Goal: Task Accomplishment & Management: Use online tool/utility

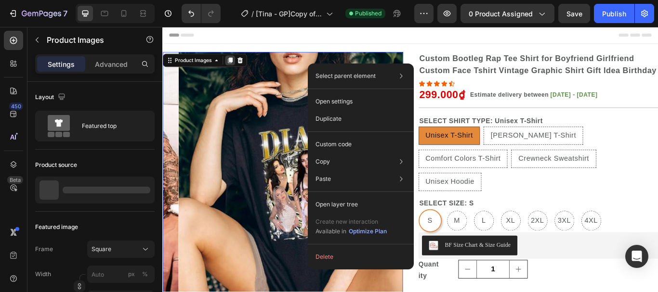
click at [406, 60] on img at bounding box center [321, 196] width 280 height 280
click at [234, 65] on div "Product Images 0" at bounding box center [302, 228] width 280 height 344
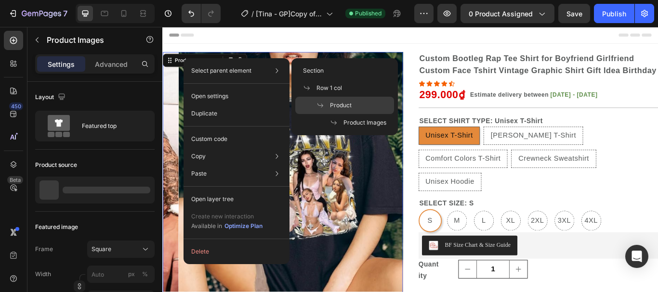
click at [335, 105] on span "Product" at bounding box center [341, 105] width 22 height 9
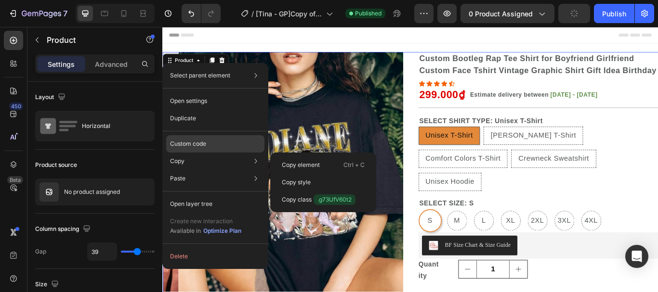
click at [203, 143] on p "Custom code" at bounding box center [188, 144] width 36 height 9
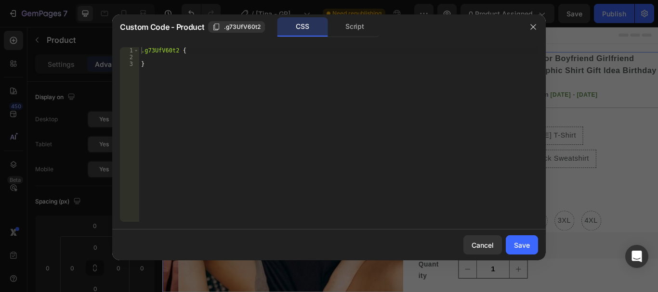
click at [191, 51] on div ".g73UfV60t2 { }" at bounding box center [338, 141] width 399 height 188
click at [191, 51] on div ".g73UfV60t2 { }" at bounding box center [338, 134] width 399 height 175
click at [203, 52] on div ".g73UfV60t2 { }" at bounding box center [338, 141] width 399 height 188
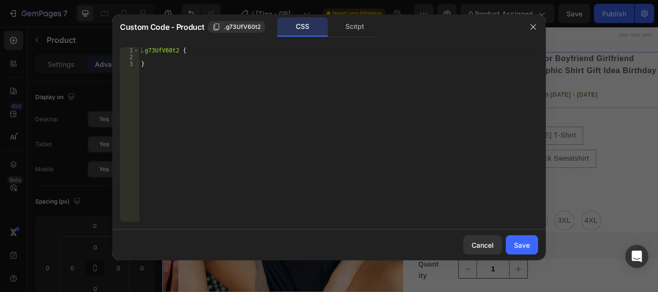
click at [207, 51] on div ".g73UfV60t2 { }" at bounding box center [338, 134] width 399 height 175
click at [207, 51] on div ".g73UfV60t2 { }" at bounding box center [338, 141] width 399 height 188
click at [204, 51] on div ".g73UfV60t2 { }" at bounding box center [338, 134] width 399 height 175
click at [203, 53] on div ".g73UfV60t2 { }" at bounding box center [338, 141] width 399 height 188
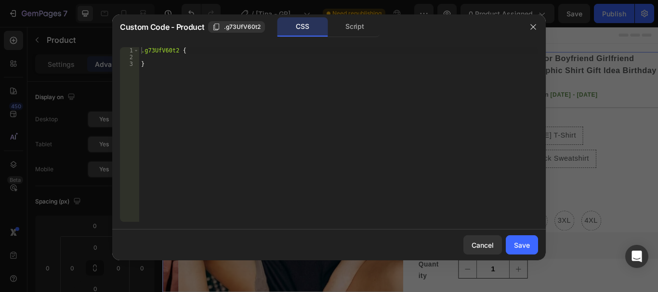
click at [201, 52] on div ".g73UfV60t2 { }" at bounding box center [338, 141] width 399 height 188
click at [233, 53] on div ".g73UfV60t2 { }" at bounding box center [338, 141] width 399 height 188
click at [215, 49] on div ".g73UfV60t2 { }" at bounding box center [338, 141] width 399 height 188
click at [212, 50] on div ".g73UfV60t2 { }" at bounding box center [338, 141] width 399 height 188
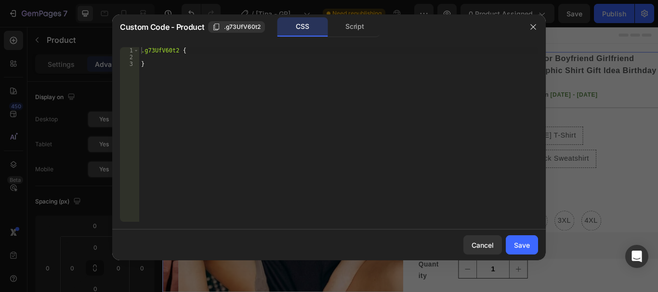
click at [215, 54] on div ".g73UfV60t2 { }" at bounding box center [338, 141] width 399 height 188
click at [212, 54] on div ".g73UfV60t2 { }" at bounding box center [338, 134] width 399 height 175
click at [212, 54] on div ".g73UfV60t2 { }" at bounding box center [338, 141] width 399 height 188
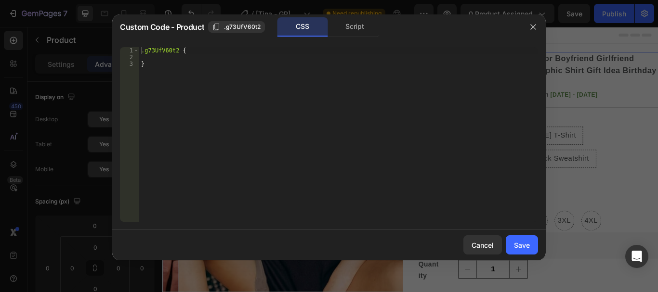
click at [207, 47] on div ".g73UfV60t2 { }" at bounding box center [338, 141] width 399 height 188
click at [220, 55] on div ".g73UfV60t2 { }" at bounding box center [338, 141] width 399 height 188
click at [205, 49] on div ".g73UfV60t2 { }" at bounding box center [338, 141] width 399 height 188
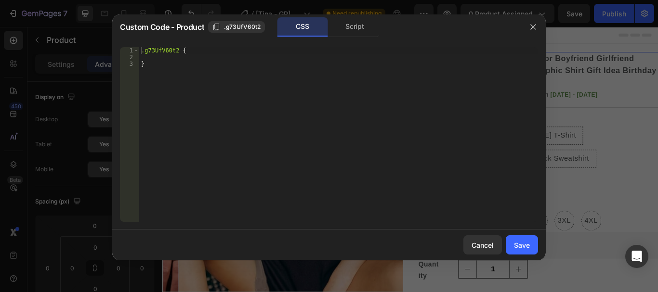
click at [192, 51] on div ".g73UfV60t2 { }" at bounding box center [338, 134] width 399 height 175
click at [194, 52] on div ".g73UfV60t2 { }" at bounding box center [338, 141] width 399 height 188
click at [203, 51] on div ".g73UfV60t2 { }" at bounding box center [338, 141] width 399 height 188
click at [205, 52] on div ".g73UfV60t2 { }" at bounding box center [338, 141] width 399 height 188
click at [226, 51] on div ".g73UfV60t2 { }" at bounding box center [338, 141] width 399 height 188
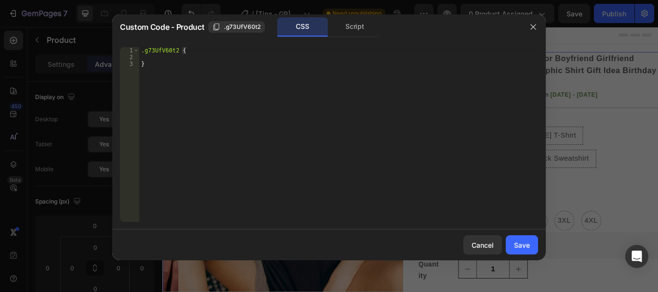
type textarea ".g73UfV60t2 {"
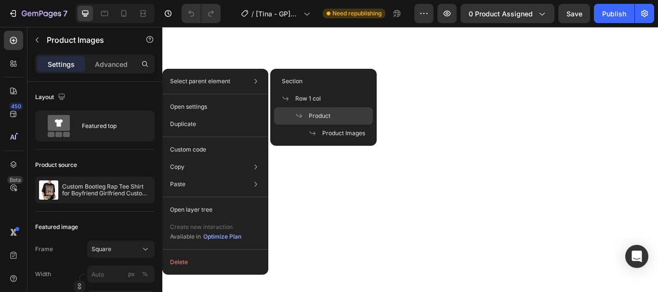
click at [315, 116] on span "Product" at bounding box center [320, 116] width 22 height 9
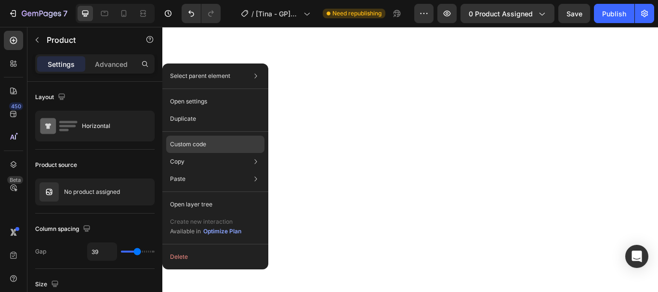
click at [203, 144] on p "Custom code" at bounding box center [188, 144] width 36 height 9
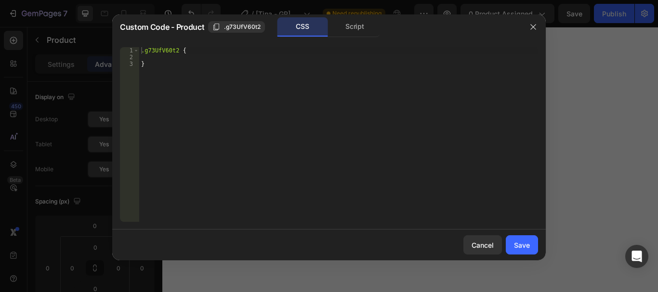
click at [195, 53] on div ".g73UfV60t2 { }" at bounding box center [338, 141] width 399 height 188
click at [198, 51] on div ".g73UfV60t2 { }" at bounding box center [338, 141] width 399 height 188
click at [198, 51] on div ".g73UfV60t2 { }" at bounding box center [338, 134] width 399 height 175
click at [189, 53] on div ".g73UfV60t2 { }" at bounding box center [338, 141] width 399 height 188
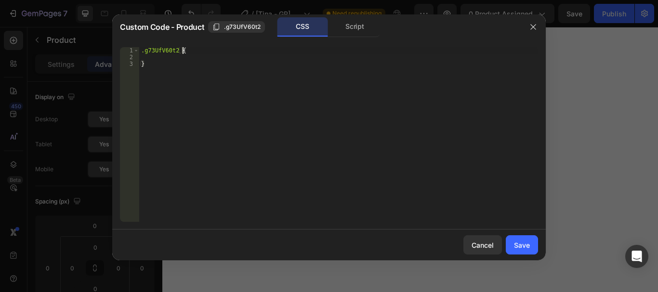
click at [185, 62] on div ".g73UfV60t2 { }" at bounding box center [338, 141] width 399 height 188
click at [197, 49] on div ".g73UfV60t2 { }" at bounding box center [338, 141] width 399 height 188
paste textarea "}"
click at [182, 48] on div ".g73UfV60t2 { form[id*= " gxG9sivB4Z " ] > .customily-personalize-button{ displ…" at bounding box center [338, 141] width 399 height 188
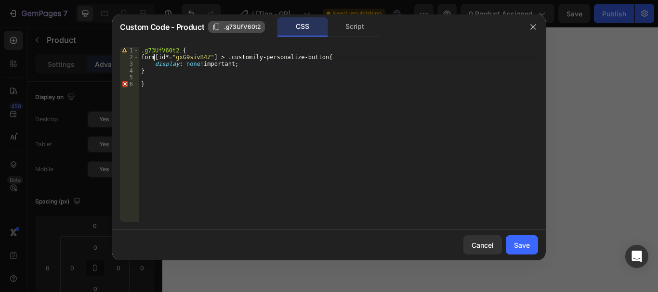
click at [254, 27] on span ".g73UfV60t2" at bounding box center [242, 27] width 37 height 9
click at [201, 58] on div ".g73UfV60t2 { form[id*= " gxG9sivB4Z " ] > .customily-personalize-button{ displ…" at bounding box center [338, 141] width 399 height 188
paste textarea ".g73UfV60t2"
click at [189, 58] on div ".g73UfV60t2 { form[id*= " .g73UfV60t2 " ] > .customily-personalize-button{ disp…" at bounding box center [338, 141] width 399 height 188
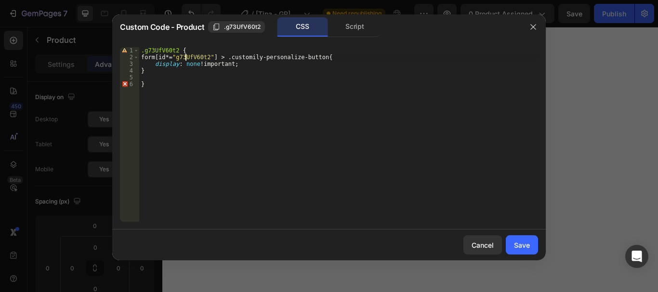
click at [263, 85] on div ".g73UfV60t2 { form[id*= " g73UfV60t2 " ] > .customily-personalize-button{ displ…" at bounding box center [338, 141] width 399 height 188
type textarea "}"
click at [150, 55] on div ".g73UfV60t2 { form[id*= " g73UfV60t2 " ] > .customily-personalize-button{ displ…" at bounding box center [338, 141] width 399 height 188
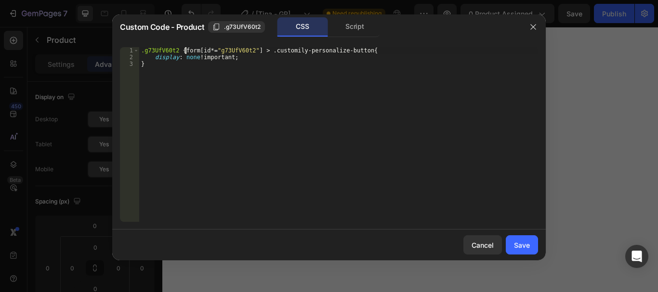
type textarea ".g73UfV60t2 { .form[id*="g73UfV60t2"] > .customily-personalize-button{"
click at [528, 245] on div "Save" at bounding box center [522, 245] width 16 height 10
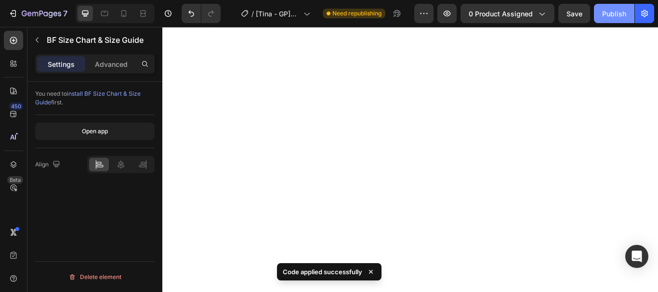
click at [603, 13] on div "Publish" at bounding box center [614, 14] width 24 height 10
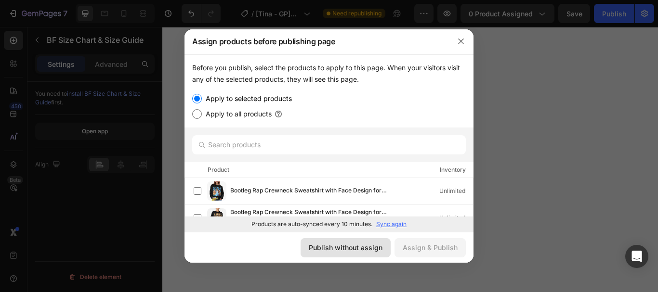
click at [353, 248] on div "Publish without assign" at bounding box center [346, 248] width 74 height 10
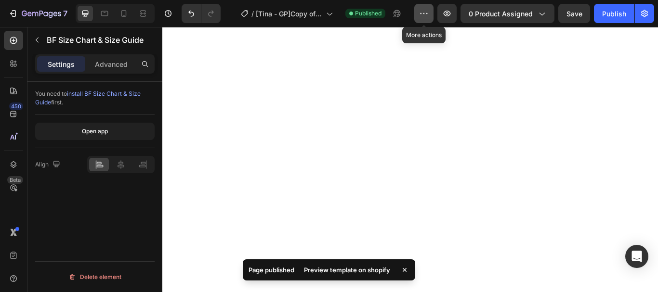
click at [425, 13] on icon "button" at bounding box center [423, 13] width 1 height 1
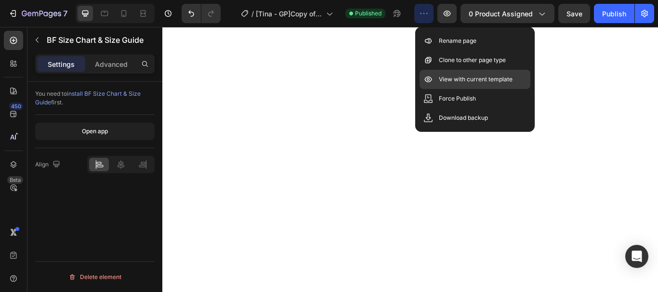
click at [461, 76] on p "View with current template" at bounding box center [476, 80] width 74 height 10
click at [429, 15] on icon "button" at bounding box center [424, 14] width 10 height 10
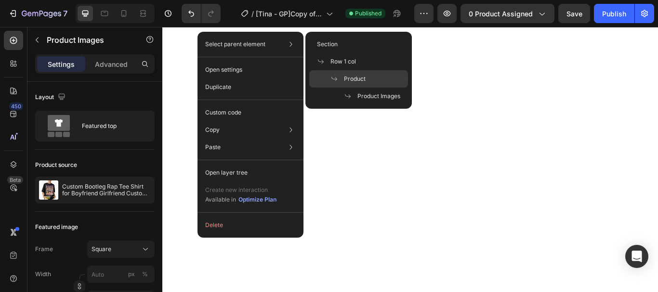
click at [359, 81] on span "Product" at bounding box center [355, 79] width 22 height 9
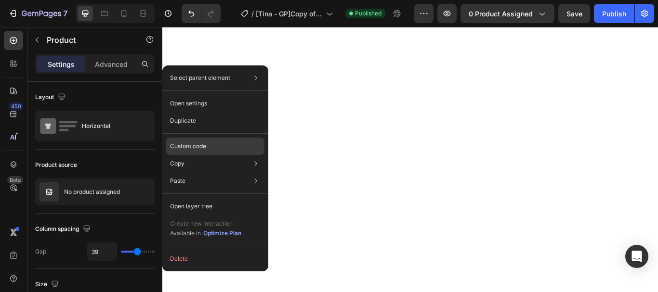
click at [209, 172] on div "Custom code" at bounding box center [215, 180] width 98 height 17
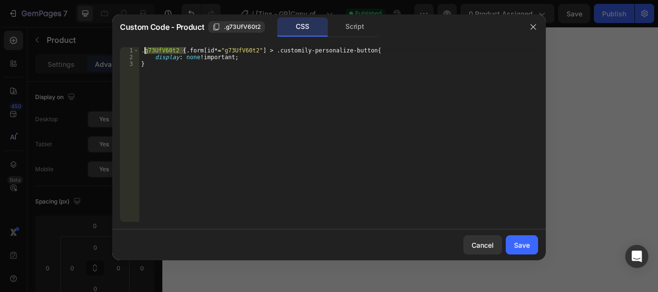
drag, startPoint x: 150, startPoint y: 50, endPoint x: 145, endPoint y: 50, distance: 5.3
click at [145, 50] on div ".g73UfV60t2 { .form[id*= " g73UfV60t2 " ] > .customily-personalize-button{ disp…" at bounding box center [338, 141] width 399 height 188
click at [289, 73] on div ".form [ id *= " g73UfV60t2 " ] > .customily-personalize-button { display : none…" at bounding box center [338, 141] width 399 height 188
click at [142, 53] on div ".form [ id *= " g73UfV60t2 " ] > .customily-personalize-button { display : none…" at bounding box center [338, 141] width 399 height 188
click at [203, 87] on div ".form [ id *= " g73UfV60t2 " ] > .customily-personalize-button { display : none…" at bounding box center [338, 141] width 399 height 188
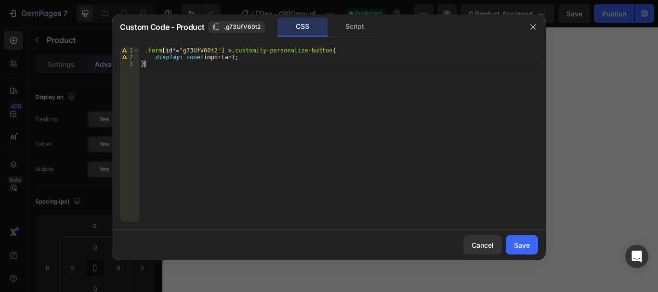
click at [149, 51] on div ".form [ id *= " g73UfV60t2 " ] > .customily-personalize-button { display : none…" at bounding box center [338, 141] width 399 height 188
click at [148, 51] on div ".form [ id *= " g73UfV60t2 " ] > .customily-personalize-button { display : none…" at bounding box center [338, 141] width 399 height 188
click at [216, 81] on div ".form [ id *= " g73UfV60t2 " ] > .customily-personalize-button { display : none…" at bounding box center [338, 141] width 399 height 188
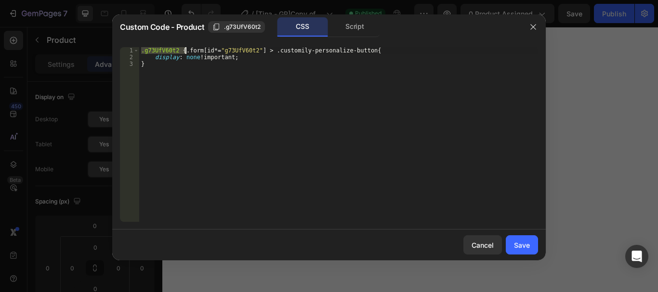
click at [239, 83] on div ".g73UfV60t2 { .form[id*= " g73UfV60t2 " ] > .customily-personalize-button{ disp…" at bounding box center [338, 141] width 399 height 188
click at [208, 77] on div ".g73UfV60t2 { .form[id*= " g73UfV60t2 " ] > .customily-personalize-button{ disp…" at bounding box center [338, 141] width 399 height 188
click at [188, 49] on div ".g73UfV60t2 { .form[id*= " g73UfV60t2 " ] > .customily-personalize-button{ disp…" at bounding box center [338, 141] width 399 height 188
click at [249, 86] on div ".g73UfV60t2 { form[id*= " g73UfV60t2 " ] > .customily-personalize-button{ displ…" at bounding box center [338, 141] width 399 height 188
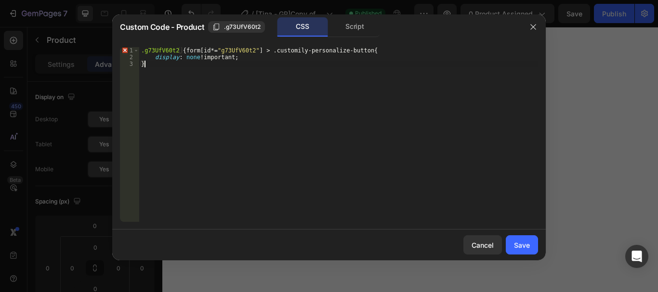
scroll to position [0, 0]
click at [185, 49] on div ".g73UfV60t2 { form[id*= " g73UfV60t2 " ] > .customily-personalize-button{ displ…" at bounding box center [338, 141] width 399 height 188
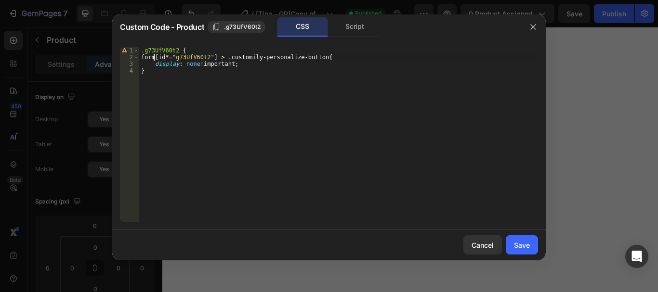
click at [204, 87] on div ".g73UfV60t2 { form[id*= " g73UfV60t2 " ] > .customily-personalize-button{ displ…" at bounding box center [338, 141] width 399 height 188
type textarea "}"
type textarea "Ư"
click at [262, 80] on div ".g73UfV60t2 { form[id*= " g73UfV60t2 " ] > .customily-personalize-button{ displ…" at bounding box center [338, 141] width 399 height 188
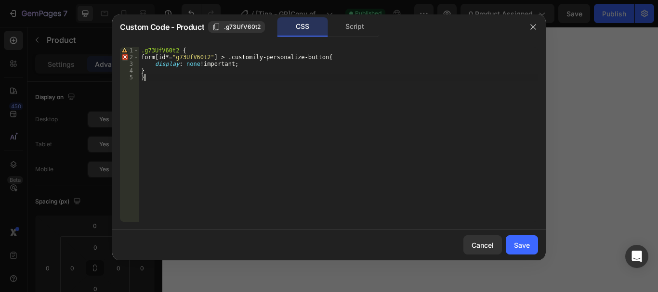
click at [155, 58] on div ".g73UfV60t2 { form[id*= " g73UfV60t2 " ] > .customily-personalize-button{ displ…" at bounding box center [338, 141] width 399 height 188
click at [191, 97] on div ".g73UfV60t2 { .form[id*= " g73UfV60t2 " ] > .customily-personalize-button{ disp…" at bounding box center [338, 141] width 399 height 188
click at [154, 58] on div ".g73UfV60t2 { .form[id*= " g73UfV60t2 " ] > .customily-personalize-button{ disp…" at bounding box center [338, 141] width 399 height 188
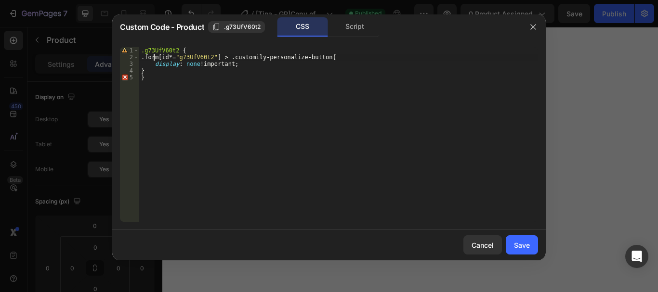
click at [167, 77] on div ".g73UfV60t2 { .form[id*= " g73UfV60t2 " ] > .customily-personalize-button{ disp…" at bounding box center [338, 141] width 399 height 188
click at [274, 50] on div ".g73UfV60t2 { .form[id*= " g73UfV60t2 " ] > .customily-personalize-button{ disp…" at bounding box center [338, 141] width 399 height 188
click at [154, 56] on div ".g73UfV60t2 { .form[id*= " g73UfV60t2 " ] > .customily-personalize-button{ disp…" at bounding box center [338, 141] width 399 height 188
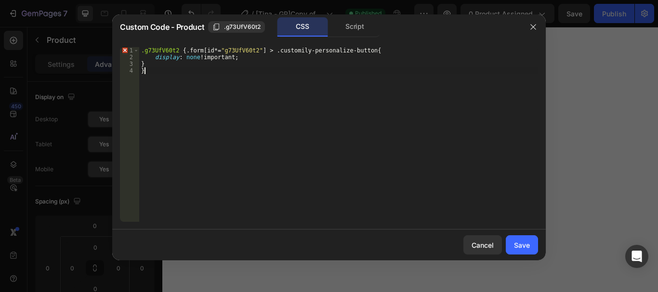
click at [178, 73] on div ".g73UfV60t2 { .form[id*= " g73UfV60t2 " ] > .customily-personalize-button{ disp…" at bounding box center [338, 141] width 399 height 188
type textarea "}"
click at [255, 87] on div ".g73UfV60t2 { .form[id*= " g73UfV60t2 " ] > .customily-personalize-button{ disp…" at bounding box center [338, 141] width 399 height 188
drag, startPoint x: 187, startPoint y: 50, endPoint x: 138, endPoint y: 50, distance: 49.1
click at [138, 50] on div "} 1 2 3 .g73UfV60t2 { .form[id*= " g73UfV60t2 " ] > .customily-personalize-butt…" at bounding box center [329, 134] width 418 height 175
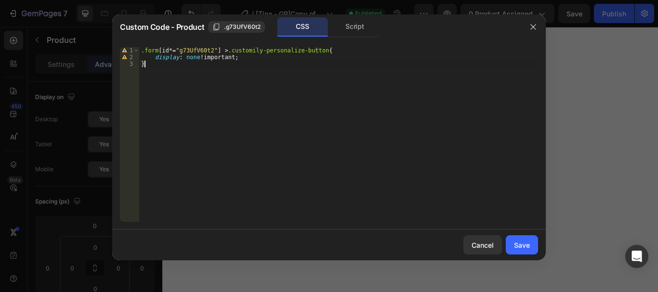
click at [210, 73] on div ".form [ id *= " g73UfV60t2 " ] > .customily-personalize-button { display : none…" at bounding box center [338, 141] width 399 height 188
click at [220, 89] on div ".form [ id *= " g73UfV60t2 " ] > .customily-personalize-button { display : none…" at bounding box center [338, 141] width 399 height 188
type textarea "}"
click at [528, 247] on div "Save" at bounding box center [522, 245] width 16 height 10
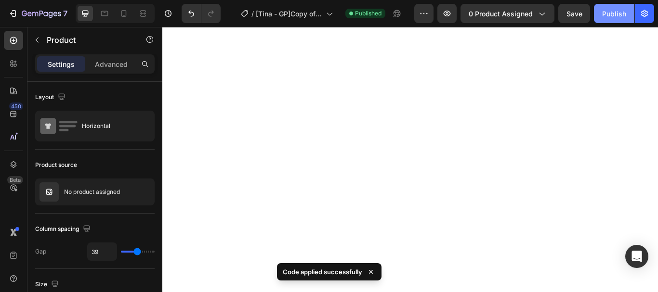
click at [619, 12] on div "Publish" at bounding box center [614, 14] width 24 height 10
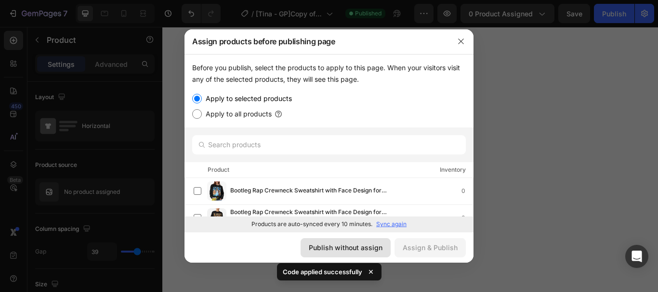
click at [365, 245] on div "Publish without assign" at bounding box center [346, 248] width 74 height 10
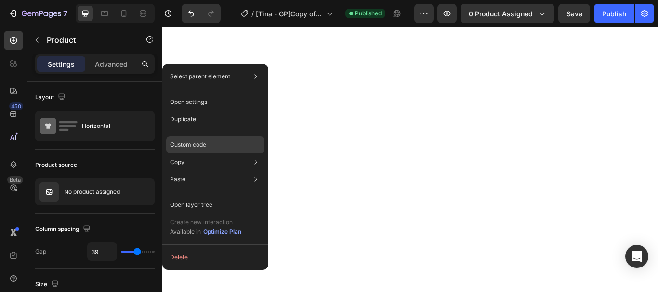
click at [205, 146] on p "Custom code" at bounding box center [188, 145] width 36 height 9
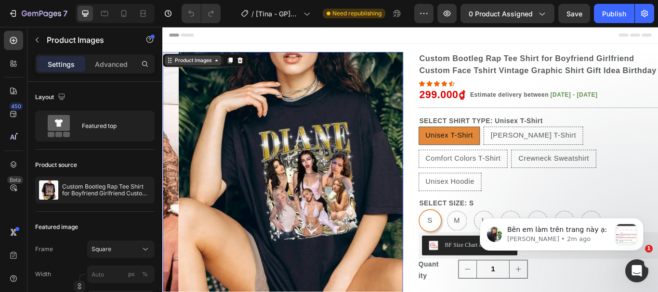
click at [209, 65] on div "Product Images" at bounding box center [197, 66] width 47 height 9
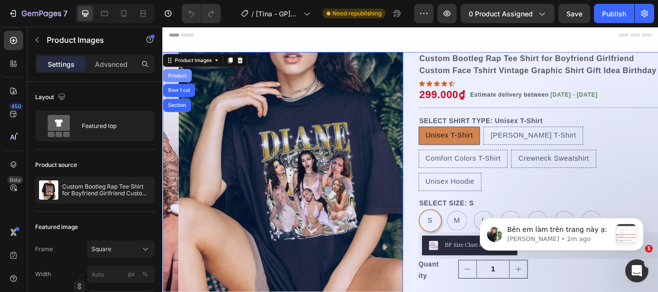
click at [177, 87] on div "Product" at bounding box center [179, 83] width 33 height 15
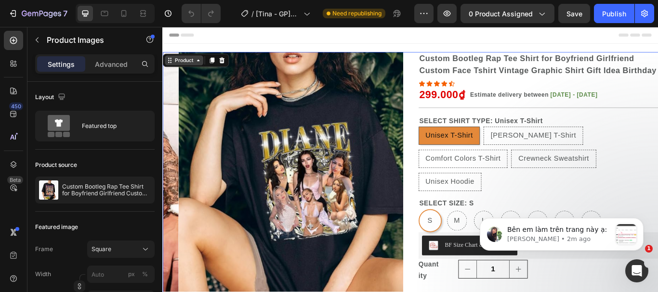
radio input "false"
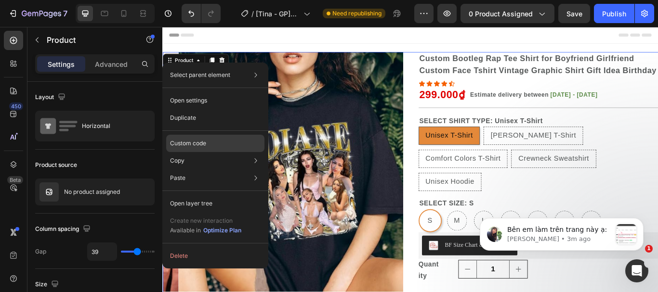
click at [209, 170] on div "Custom code" at bounding box center [215, 178] width 98 height 17
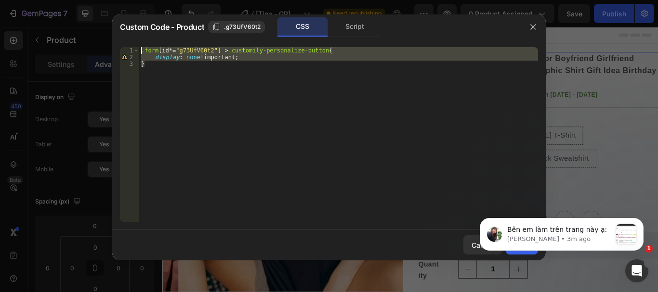
drag, startPoint x: 193, startPoint y: 92, endPoint x: 145, endPoint y: 47, distance: 65.4
click at [145, 47] on div "} 1 2 3 .form [ id *= " g73UfV60t2 " ] > .customily-personalize-button { displa…" at bounding box center [328, 134] width 433 height 190
click at [192, 79] on div ".form [ id *= " g73UfV60t2 " ] > .customily-personalize-button { display : none…" at bounding box center [338, 134] width 399 height 175
drag, startPoint x: 165, startPoint y: 77, endPoint x: 143, endPoint y: 47, distance: 37.5
click at [143, 47] on div "} 1 2 3 .form [ id *= " g73UfV60t2 " ] > .customily-personalize-button { displa…" at bounding box center [328, 134] width 433 height 190
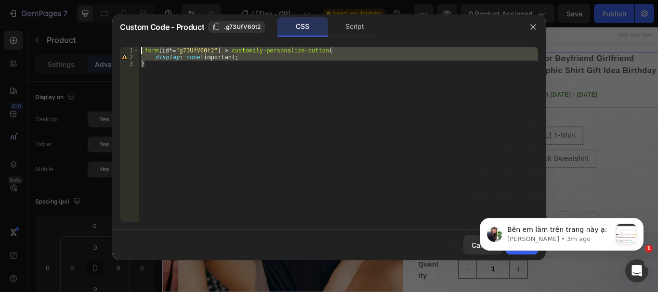
type textarea ".form[id*="g73UfV60t2"] > .customily-personalize-button{ display: none !importa…"
